Goal: Book appointment/travel/reservation

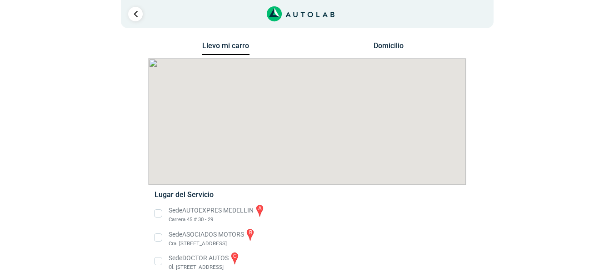
click at [541, 246] on div "Llevo mi carro [GEOGRAPHIC_DATA] Lugar del Servicio Sede AUTOEXPRES MEDELLIN a …" at bounding box center [307, 174] width 545 height 268
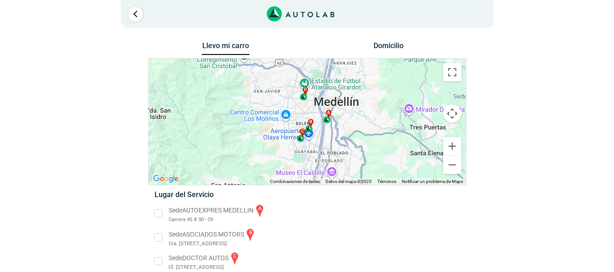
drag, startPoint x: 517, startPoint y: 228, endPoint x: 561, endPoint y: 221, distance: 44.5
click at [517, 228] on div "Llevo mi carro [GEOGRAPHIC_DATA] ← Mover a la izquierda → Mover a la derecha ↑ …" at bounding box center [307, 174] width 441 height 268
click at [577, 216] on div "Llevo mi carro [GEOGRAPHIC_DATA] ← Mover a la izquierda → Mover a la derecha ↑ …" at bounding box center [307, 174] width 545 height 268
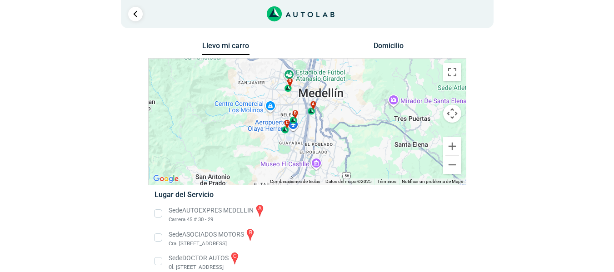
drag, startPoint x: 343, startPoint y: 136, endPoint x: 324, endPoint y: 128, distance: 20.2
click at [328, 129] on div "a b c d" at bounding box center [307, 122] width 317 height 126
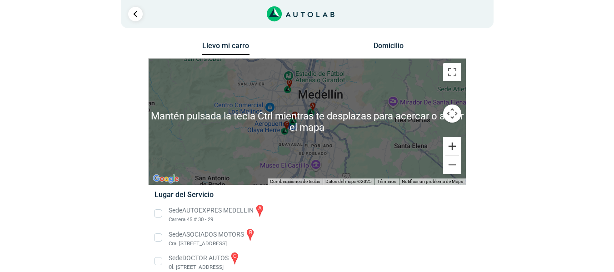
click at [450, 147] on button "Ampliar" at bounding box center [452, 146] width 18 height 18
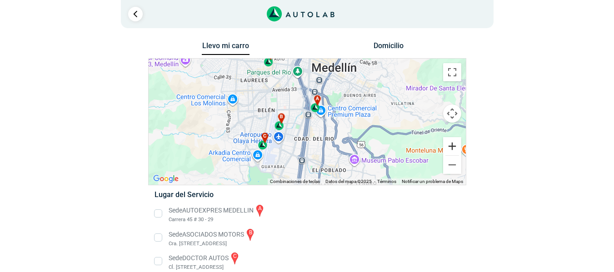
click at [450, 147] on button "Ampliar" at bounding box center [452, 146] width 18 height 18
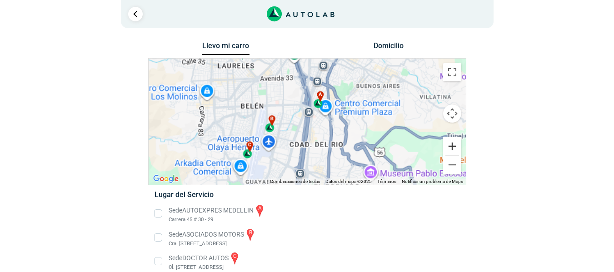
click at [450, 147] on button "Ampliar" at bounding box center [452, 146] width 18 height 18
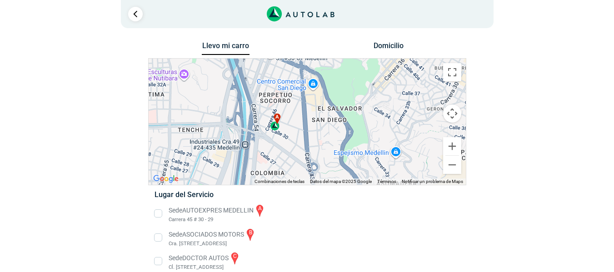
drag, startPoint x: 262, startPoint y: 118, endPoint x: 195, endPoint y: 170, distance: 84.4
click at [195, 170] on div "a b c d" at bounding box center [307, 122] width 317 height 126
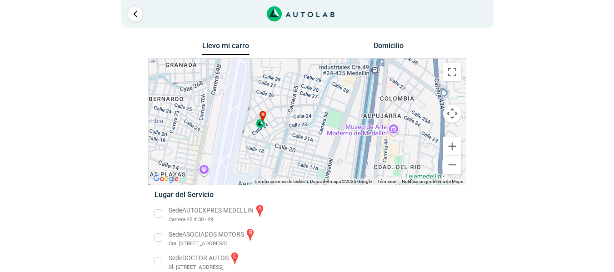
drag, startPoint x: 249, startPoint y: 157, endPoint x: 361, endPoint y: 95, distance: 127.5
click at [376, 84] on div "a b c d" at bounding box center [307, 122] width 317 height 126
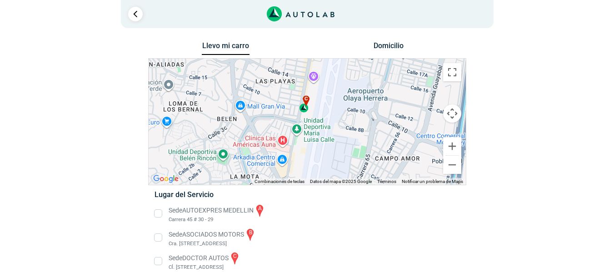
drag, startPoint x: 238, startPoint y: 156, endPoint x: 355, endPoint y: 63, distance: 148.7
click at [356, 60] on div "a b c d" at bounding box center [307, 122] width 317 height 126
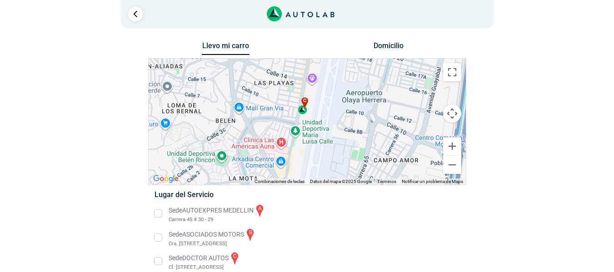
click at [303, 113] on div "c" at bounding box center [303, 105] width 10 height 17
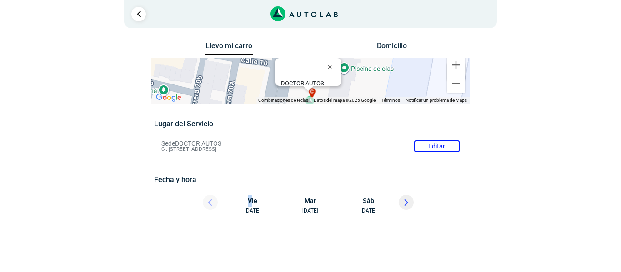
click at [250, 204] on div "[DATE]" at bounding box center [256, 205] width 55 height 20
click at [251, 208] on div "[DATE]" at bounding box center [256, 205] width 55 height 20
click at [320, 207] on div "[DATE]" at bounding box center [310, 205] width 55 height 20
click at [313, 197] on div "[DATE]" at bounding box center [310, 205] width 55 height 20
click at [308, 201] on div "[DATE]" at bounding box center [310, 205] width 55 height 20
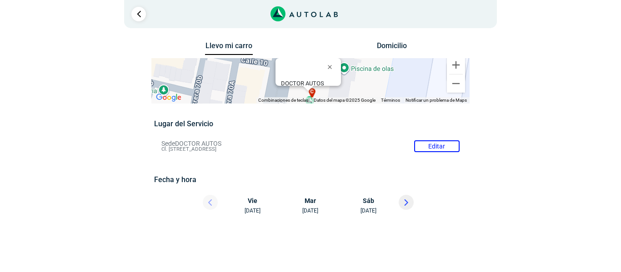
drag, startPoint x: 262, startPoint y: 204, endPoint x: 270, endPoint y: 203, distance: 8.7
click at [266, 203] on div "[DATE]" at bounding box center [256, 205] width 55 height 20
click at [213, 199] on div at bounding box center [201, 205] width 55 height 20
click at [283, 190] on div "Fecha y hora Editar [DATE]" at bounding box center [310, 198] width 312 height 47
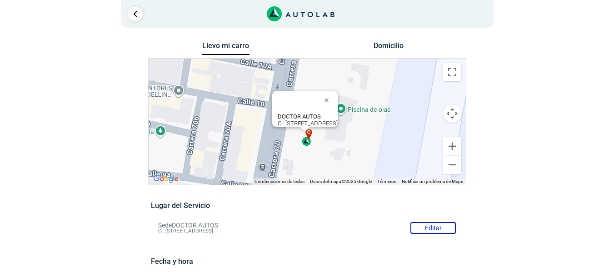
click at [339, 97] on button "Cerrar" at bounding box center [329, 100] width 22 height 22
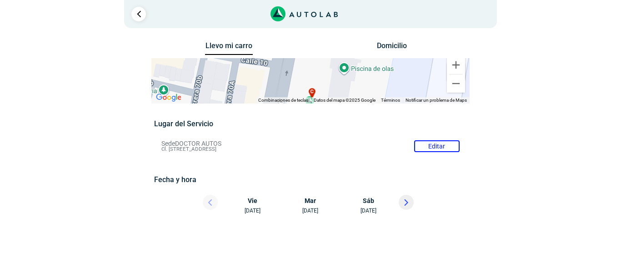
drag, startPoint x: 140, startPoint y: 16, endPoint x: 146, endPoint y: 23, distance: 8.4
click at [140, 17] on link "Ir al paso anterior" at bounding box center [138, 14] width 15 height 15
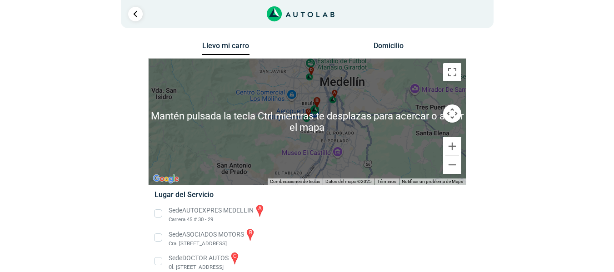
click at [318, 108] on div "b" at bounding box center [315, 105] width 10 height 17
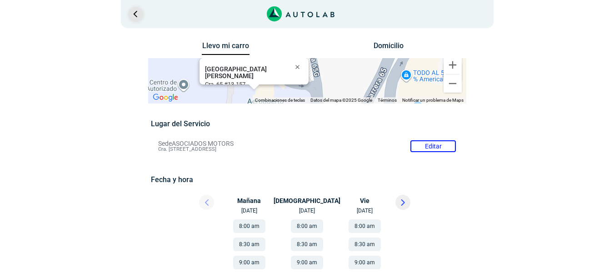
click at [139, 15] on link "Ir al paso anterior" at bounding box center [135, 14] width 15 height 15
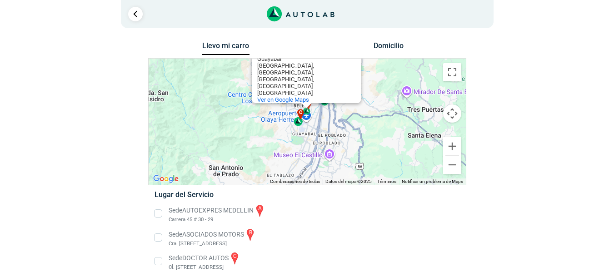
click at [298, 122] on div "c" at bounding box center [298, 117] width 10 height 17
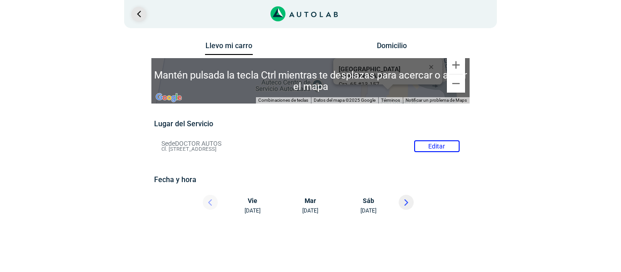
click at [139, 19] on link "Ir al paso anterior" at bounding box center [138, 14] width 15 height 15
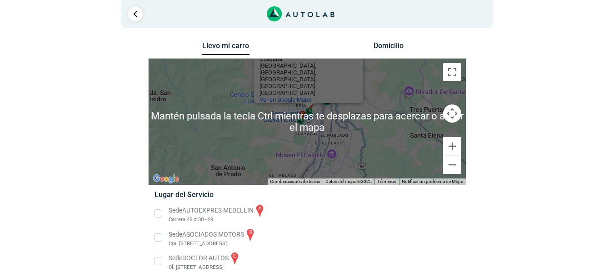
click at [354, 113] on div "a b c d [GEOGRAPHIC_DATA][PERSON_NAME] [PERSON_NAME]. [STREET_ADDRESS] Ver en G…" at bounding box center [307, 122] width 317 height 126
click at [457, 145] on button "Ampliar" at bounding box center [452, 146] width 18 height 18
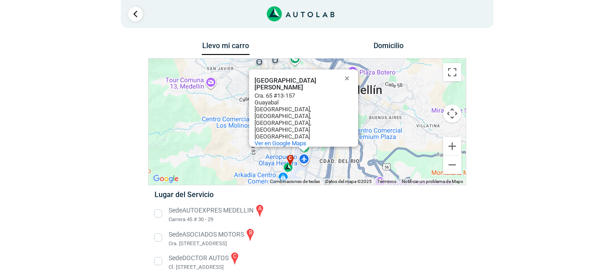
drag, startPoint x: 210, startPoint y: 94, endPoint x: 205, endPoint y: 137, distance: 43.5
click at [204, 137] on div "a b c d [GEOGRAPHIC_DATA][PERSON_NAME] [PERSON_NAME]. [STREET_ADDRESS] Ver en G…" at bounding box center [307, 122] width 317 height 126
click at [216, 116] on div "a b c d [GEOGRAPHIC_DATA][PERSON_NAME] [PERSON_NAME]. [STREET_ADDRESS] Ver en G…" at bounding box center [307, 122] width 317 height 126
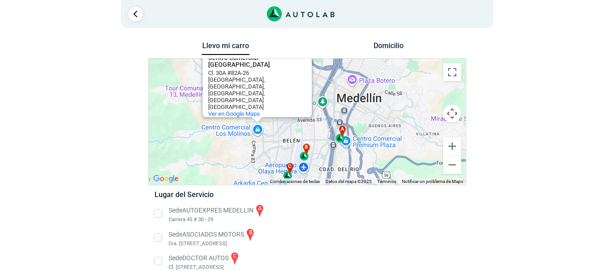
click at [344, 86] on div "a b c d Centro Comercial [GEOGRAPHIC_DATA] Centro Comercial [GEOGRAPHIC_DATA] C…" at bounding box center [307, 122] width 317 height 126
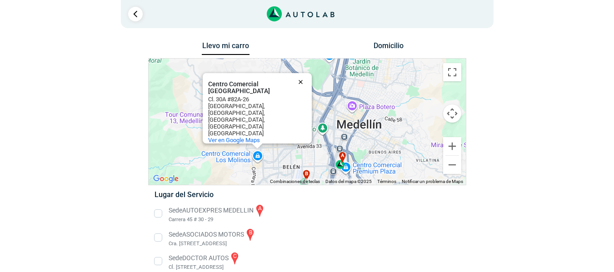
click at [301, 92] on button "Cerrar" at bounding box center [303, 82] width 22 height 22
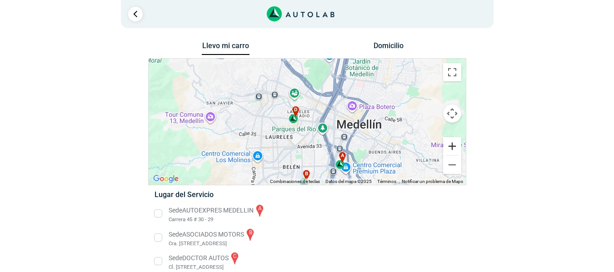
click at [450, 144] on button "Ampliar" at bounding box center [452, 146] width 18 height 18
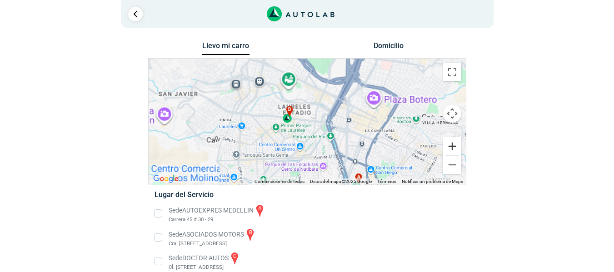
click at [450, 144] on button "Ampliar" at bounding box center [452, 146] width 18 height 18
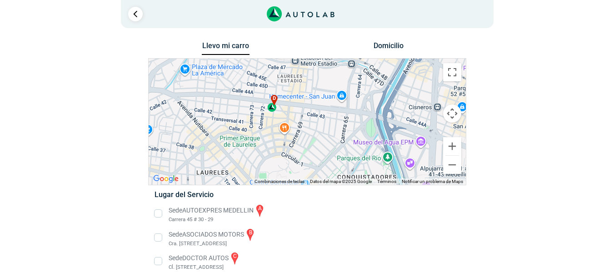
drag, startPoint x: 289, startPoint y: 139, endPoint x: 281, endPoint y: 117, distance: 23.5
click at [304, 127] on div "a b c d" at bounding box center [307, 122] width 317 height 126
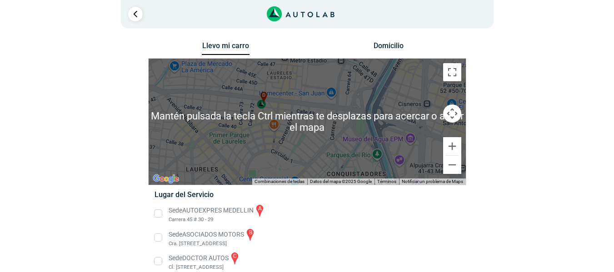
click at [261, 106] on div "d" at bounding box center [262, 100] width 10 height 17
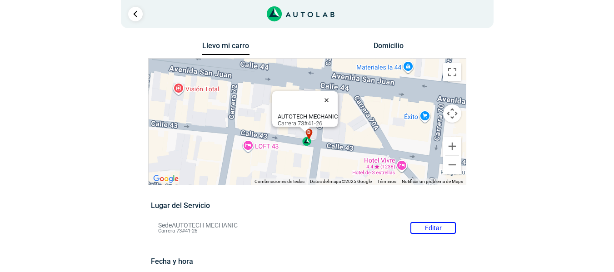
click at [333, 94] on button "Cerrar" at bounding box center [329, 100] width 22 height 22
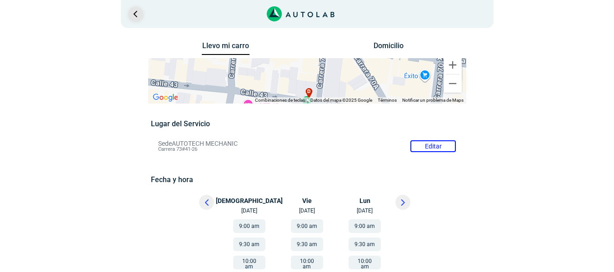
click at [140, 17] on link "Ir al paso anterior" at bounding box center [135, 14] width 15 height 15
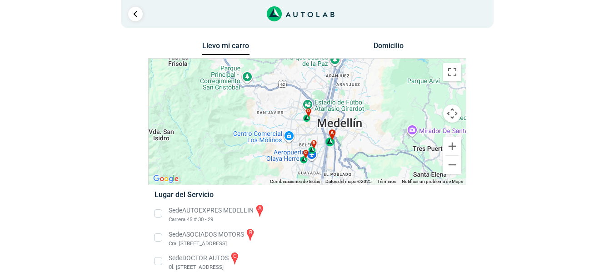
click at [333, 143] on div "a" at bounding box center [330, 137] width 10 height 17
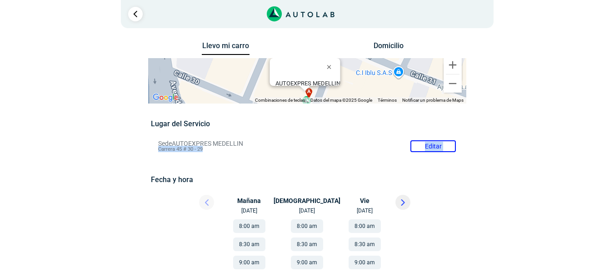
drag, startPoint x: 255, startPoint y: 161, endPoint x: 268, endPoint y: 177, distance: 20.4
drag, startPoint x: 273, startPoint y: 190, endPoint x: 277, endPoint y: 161, distance: 28.9
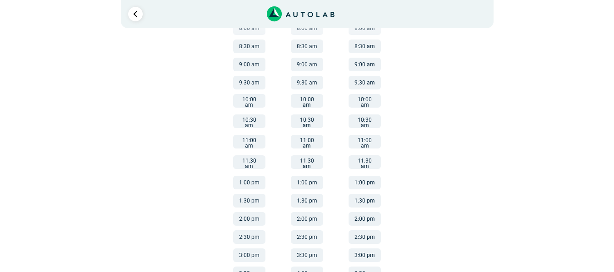
scroll to position [182, 0]
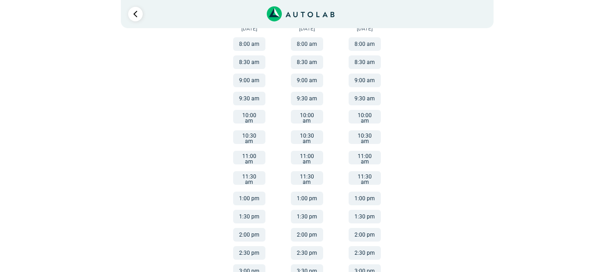
click at [252, 171] on button "11:30 am" at bounding box center [249, 178] width 32 height 14
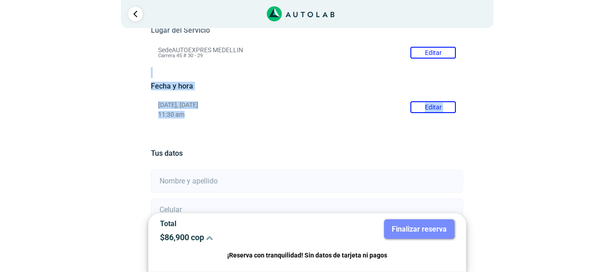
scroll to position [85, 0]
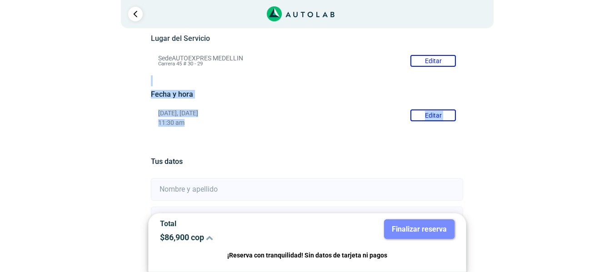
click at [150, 83] on div "Lugar del Servicio Sede AUTOEXPRES MEDELLIN Editar Carrera 45 # 30 - 29 Fecha y…" at bounding box center [307, 78] width 318 height 111
click at [167, 98] on h5 "Fecha y hora" at bounding box center [307, 94] width 312 height 9
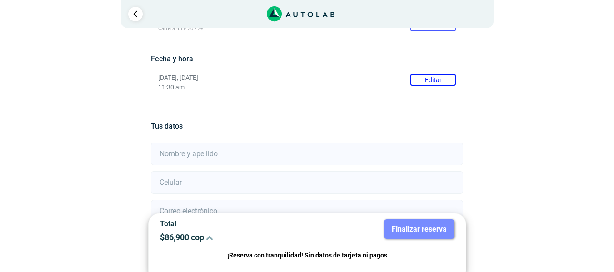
scroll to position [176, 0]
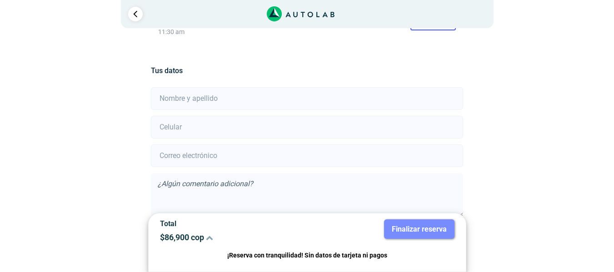
click at [234, 99] on input "text" at bounding box center [307, 98] width 312 height 23
type input "[PERSON_NAME]"
click at [218, 127] on input "number" at bounding box center [307, 127] width 312 height 23
type input "2"
type input "3113891236"
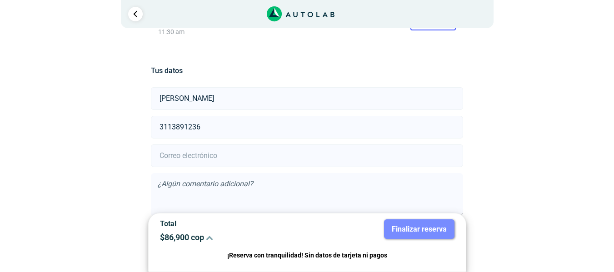
click at [252, 157] on input "email" at bounding box center [307, 155] width 312 height 23
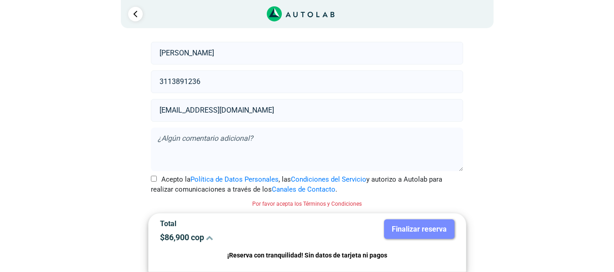
type input "[EMAIL_ADDRESS][DOMAIN_NAME]"
click at [151, 179] on input "Acepto la Política de Datos Personales , las Condiciones del Servicio y autoriz…" at bounding box center [154, 179] width 6 height 6
checkbox input "true"
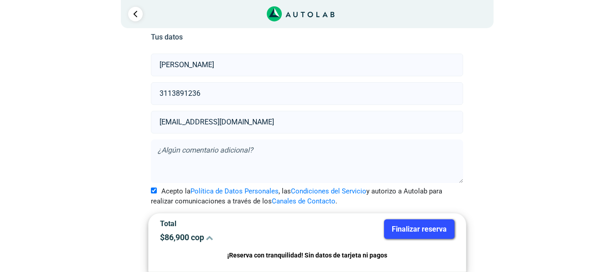
click at [433, 224] on button "Finalizar reserva" at bounding box center [419, 229] width 70 height 20
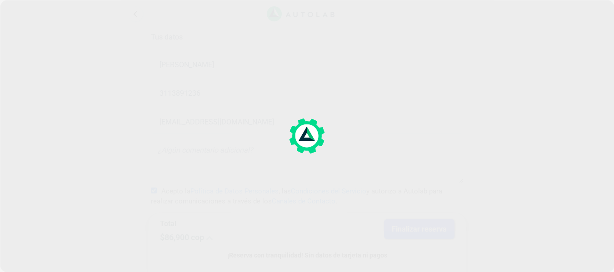
scroll to position [0, 0]
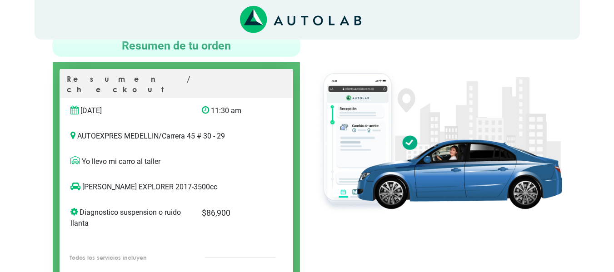
scroll to position [91, 0]
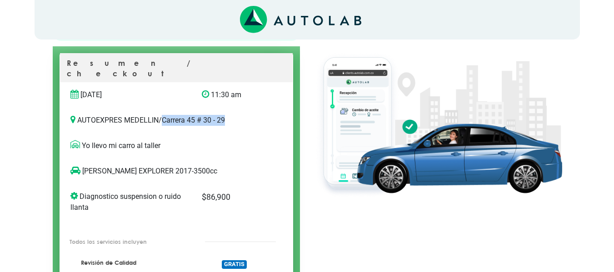
drag, startPoint x: 164, startPoint y: 111, endPoint x: 233, endPoint y: 117, distance: 68.8
click at [233, 117] on div "AUTOEXPRES MEDELLIN / Carrera 45 # 30 - 29" at bounding box center [176, 124] width 225 height 18
copy p "Carrera 45 # 30 - 29"
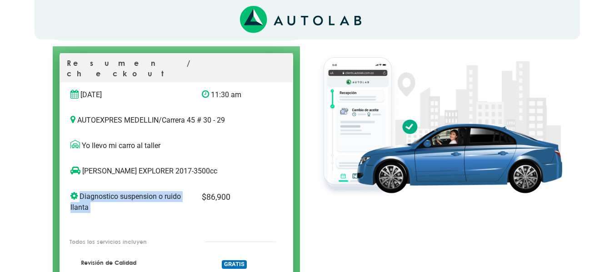
drag, startPoint x: 80, startPoint y: 185, endPoint x: 114, endPoint y: 203, distance: 38.2
click at [114, 203] on div "Diagnostico suspension o ruido llanta" at bounding box center [129, 211] width 131 height 41
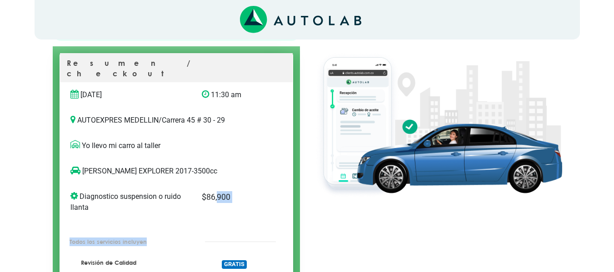
drag, startPoint x: 219, startPoint y: 218, endPoint x: 303, endPoint y: 231, distance: 84.7
click at [253, 228] on div "Resumen / checkout [DATE] 11:30 am AUTOEXPRES MEDELLIN" at bounding box center [176, 203] width 233 height 300
click at [324, 231] on div at bounding box center [438, 189] width 262 height 341
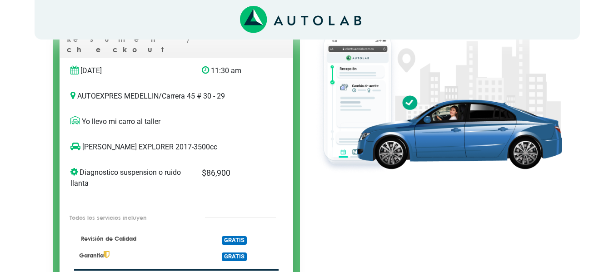
scroll to position [21, 0]
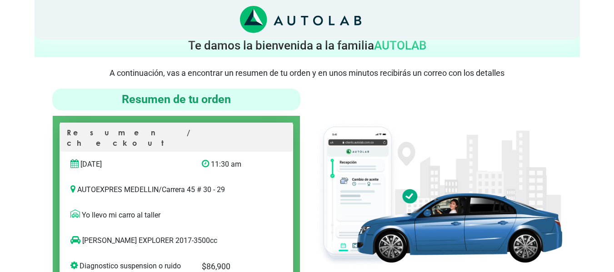
click at [308, 129] on div at bounding box center [438, 259] width 262 height 341
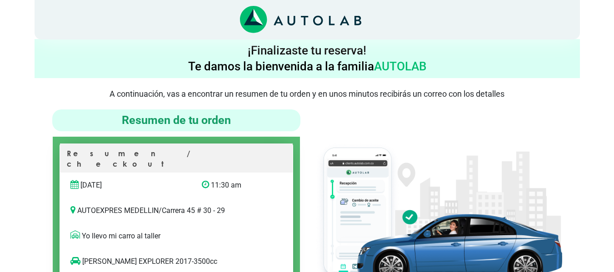
scroll to position [0, 0]
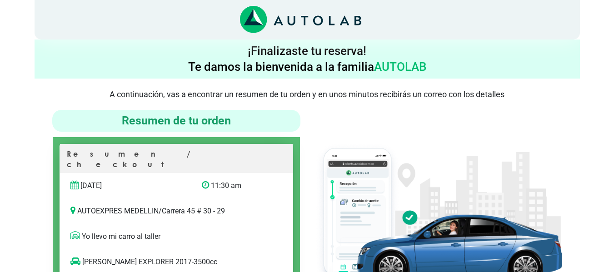
click at [195, 123] on h4 "Resumen de tu orden" at bounding box center [176, 121] width 241 height 15
